Goal: Task Accomplishment & Management: Complete application form

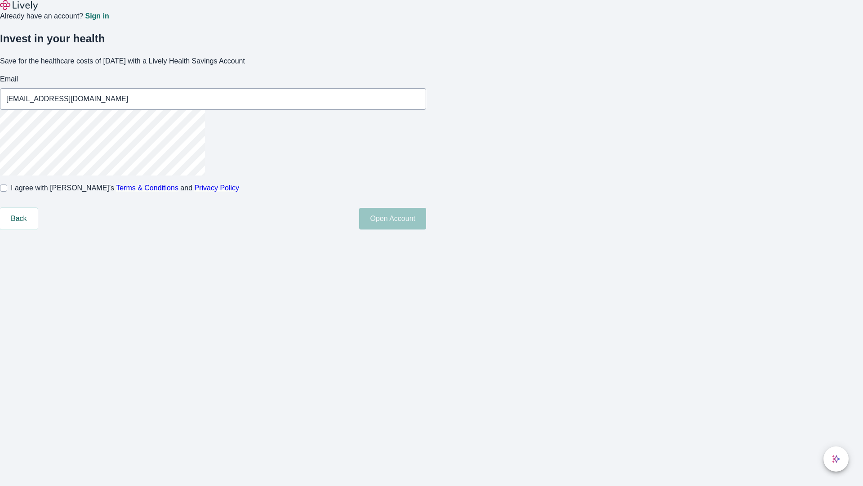
click at [7, 192] on input "I agree with Lively’s Terms & Conditions and Privacy Policy" at bounding box center [3, 187] width 7 height 7
checkbox input "true"
click at [426, 229] on button "Open Account" at bounding box center [392, 219] width 67 height 22
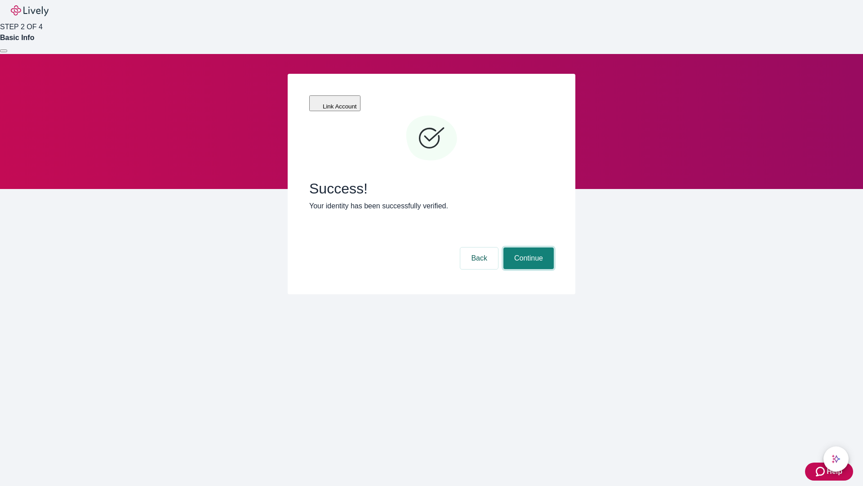
click at [527, 247] on button "Continue" at bounding box center [529, 258] width 50 height 22
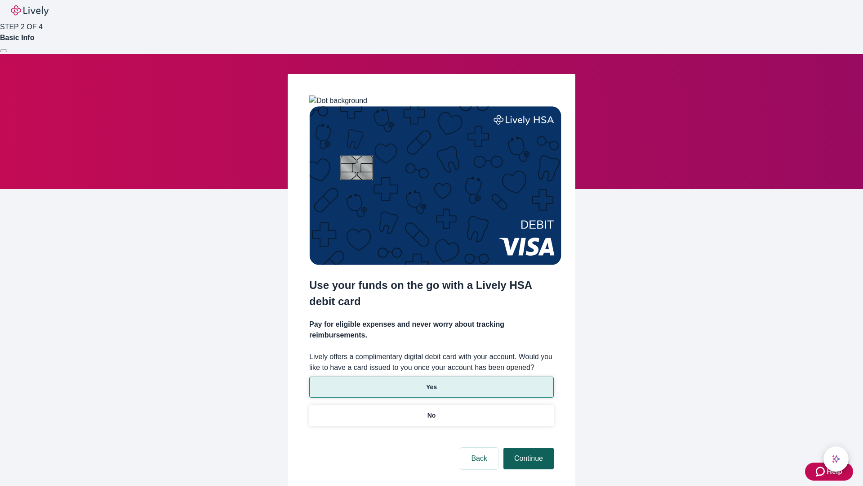
click at [431, 382] on p "Yes" at bounding box center [431, 386] width 11 height 9
click at [527, 447] on button "Continue" at bounding box center [529, 458] width 50 height 22
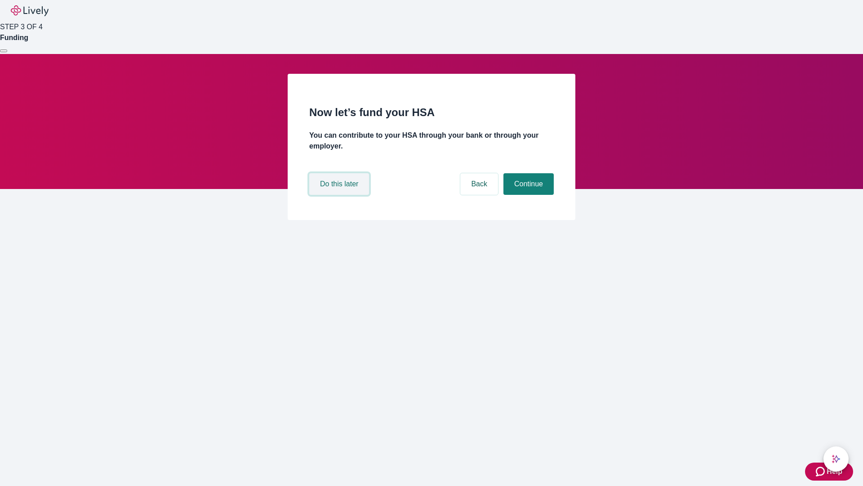
click at [340, 195] on button "Do this later" at bounding box center [339, 184] width 60 height 22
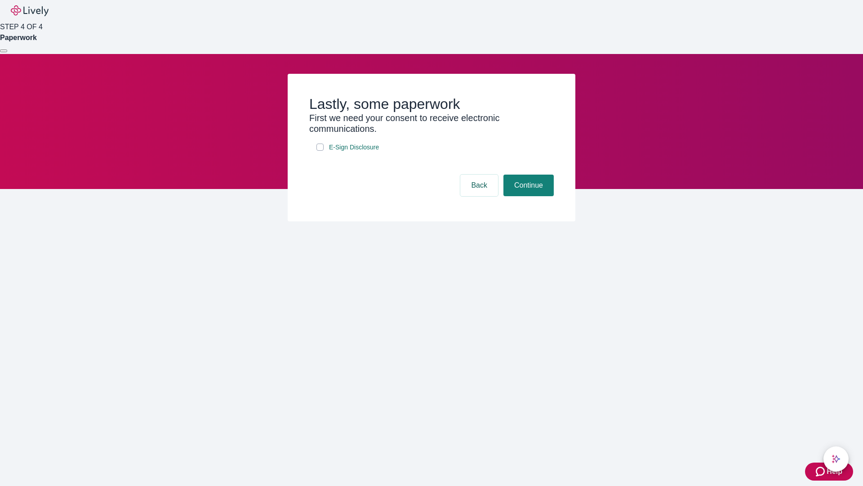
click at [320, 151] on input "E-Sign Disclosure" at bounding box center [320, 146] width 7 height 7
checkbox input "true"
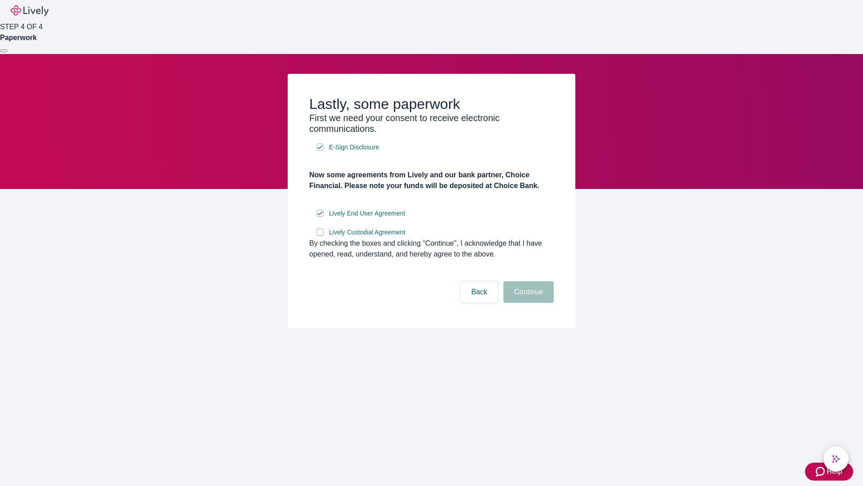
click at [320, 236] on input "Lively Custodial Agreement" at bounding box center [320, 231] width 7 height 7
checkbox input "true"
click at [527, 303] on button "Continue" at bounding box center [529, 292] width 50 height 22
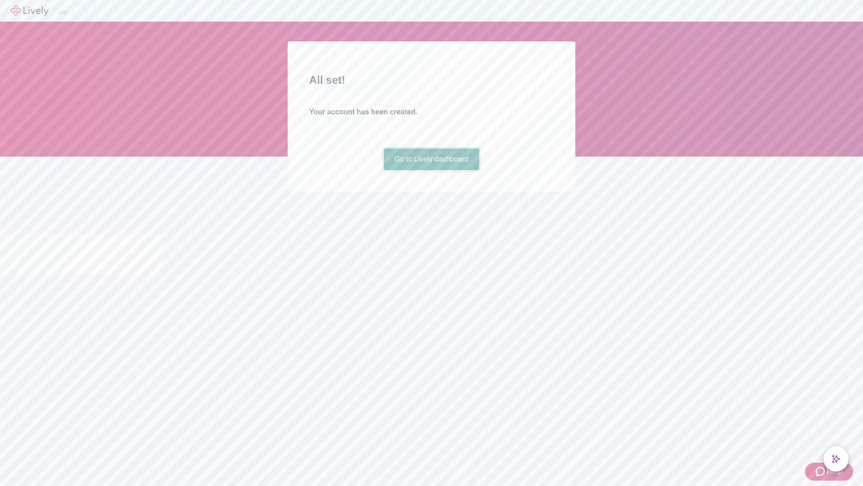
click at [431, 170] on link "Go to Lively dashboard" at bounding box center [432, 159] width 96 height 22
